Goal: Find specific page/section: Find specific page/section

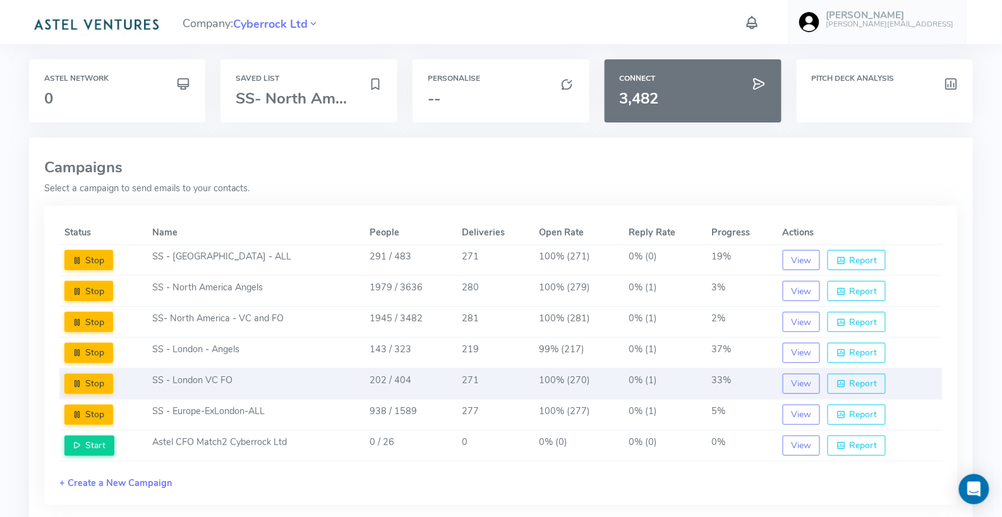
click at [208, 376] on td "SS - London VC FO" at bounding box center [255, 383] width 217 height 31
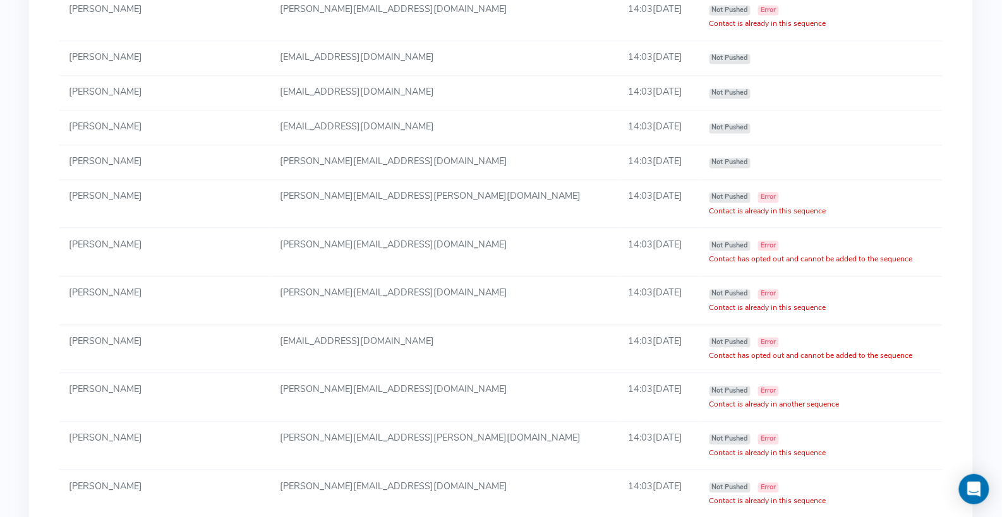
scroll to position [2738, 0]
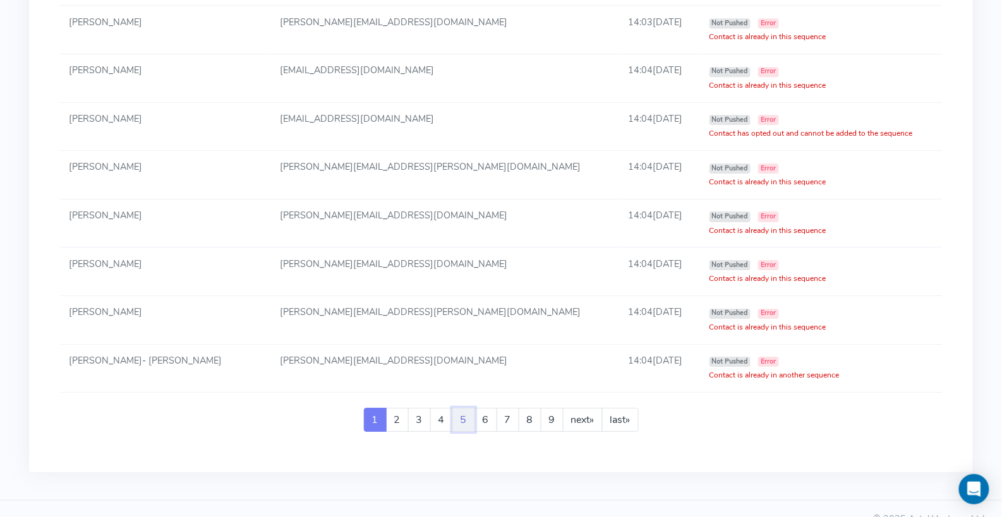
click at [456, 408] on link "5" at bounding box center [463, 420] width 23 height 24
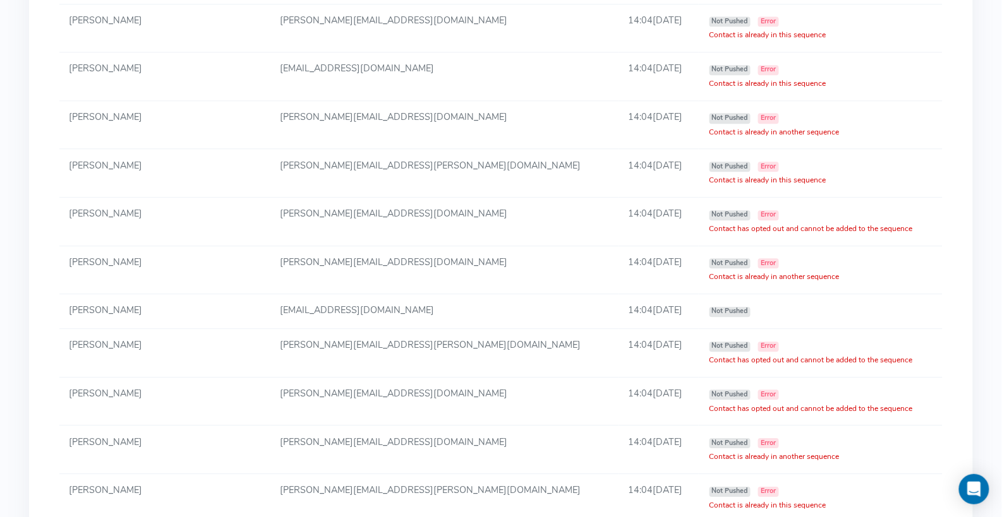
scroll to position [0, 0]
